Goal: Transaction & Acquisition: Purchase product/service

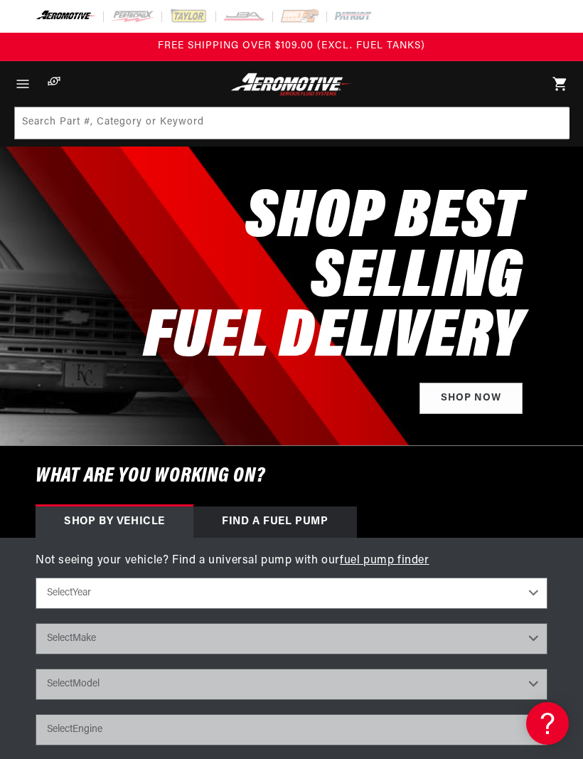
click at [29, 75] on icon "Menu" at bounding box center [22, 83] width 17 height 17
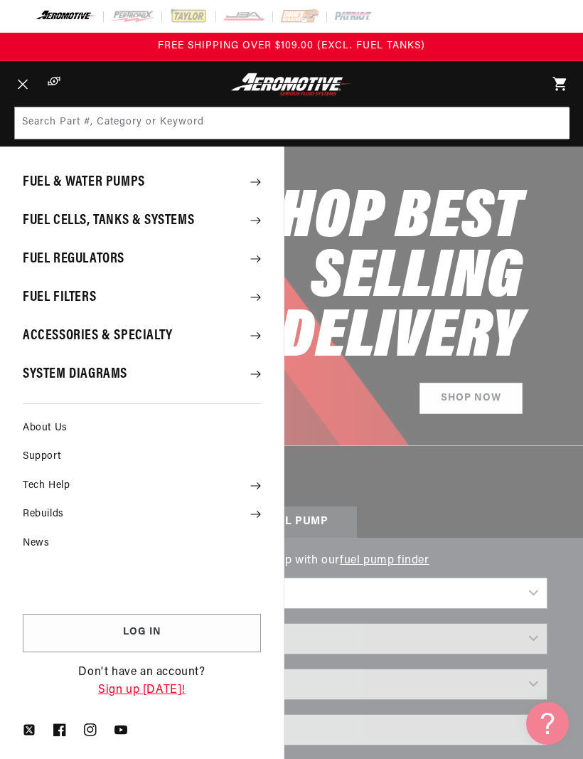
click at [38, 107] on summary "Menu" at bounding box center [22, 84] width 31 height 46
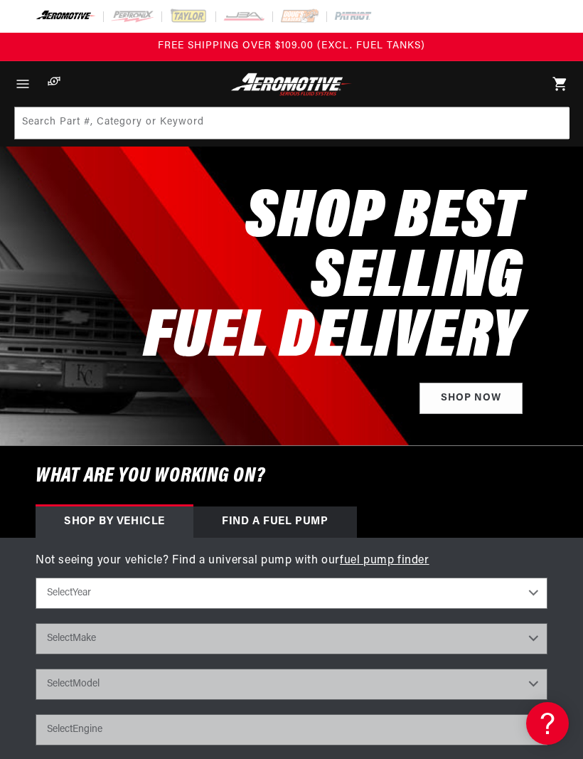
click at [31, 75] on span "Menu" at bounding box center [22, 84] width 31 height 46
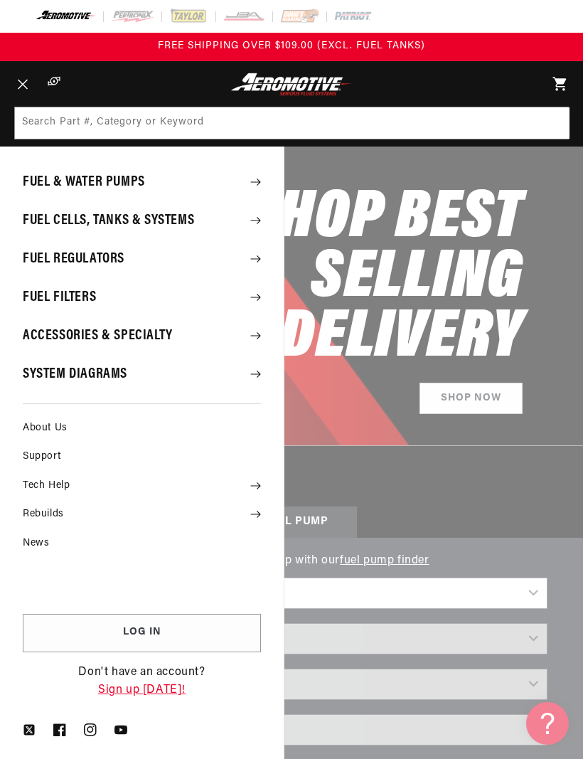
click at [277, 250] on summary "Fuel Regulators" at bounding box center [142, 258] width 284 height 37
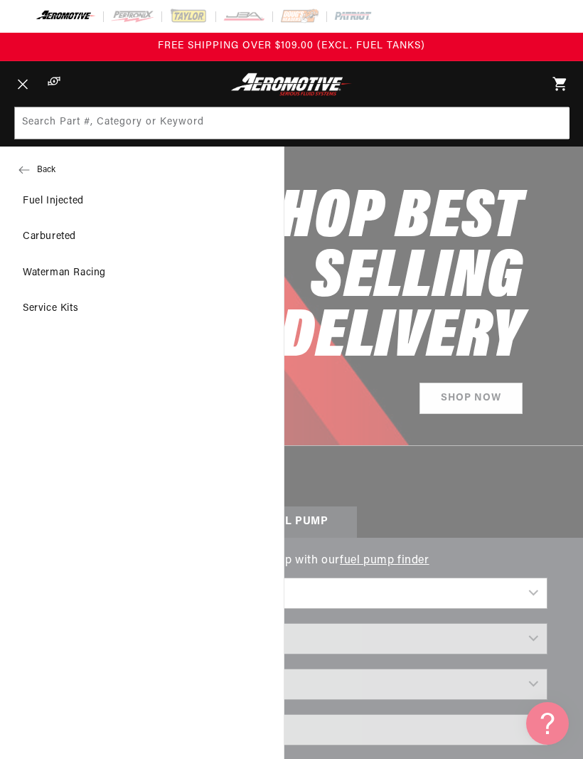
click at [97, 277] on link "Waterman Racing" at bounding box center [142, 273] width 284 height 34
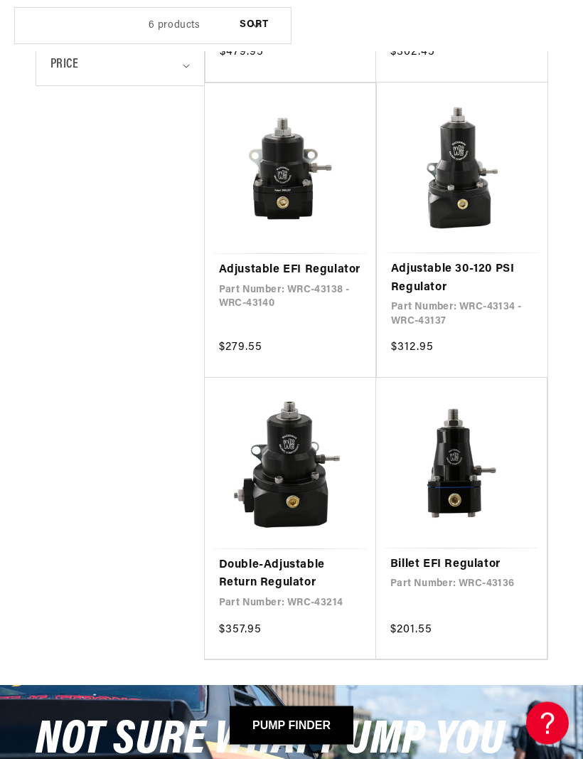
scroll to position [657, 0]
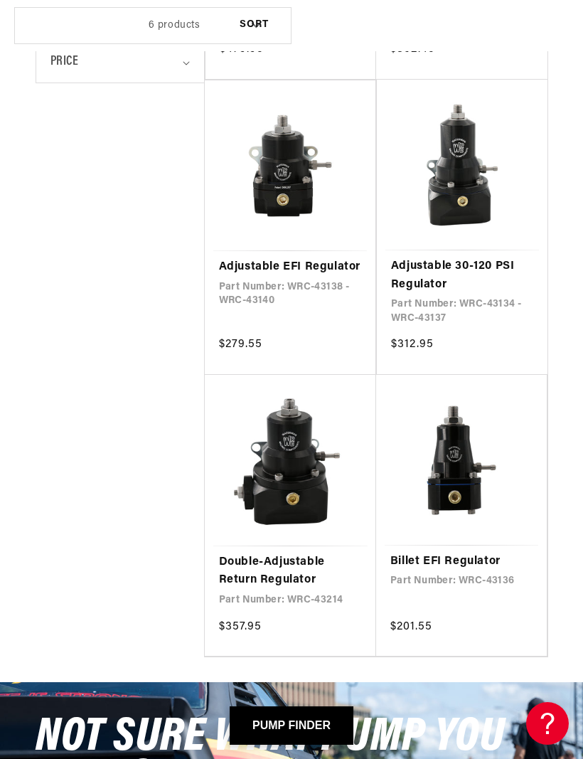
click at [443, 553] on link "Billet EFI Regulator" at bounding box center [462, 562] width 142 height 18
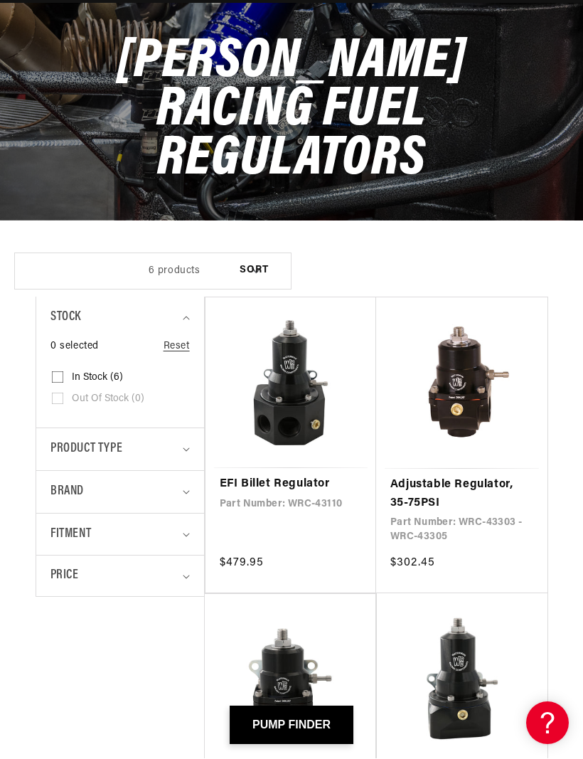
scroll to position [147, 0]
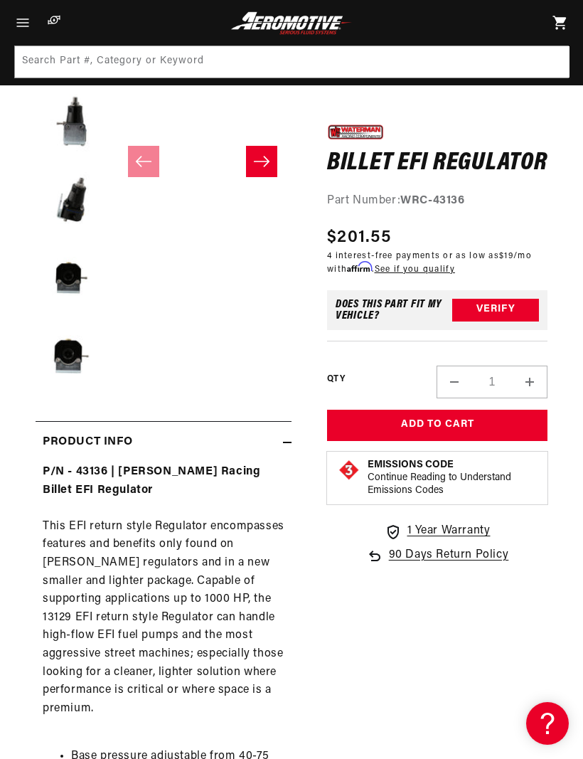
scroll to position [266, 0]
